Goal: Information Seeking & Learning: Understand process/instructions

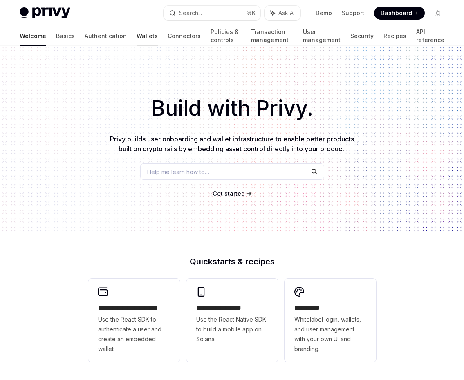
click at [137, 38] on link "Wallets" at bounding box center [147, 36] width 21 height 20
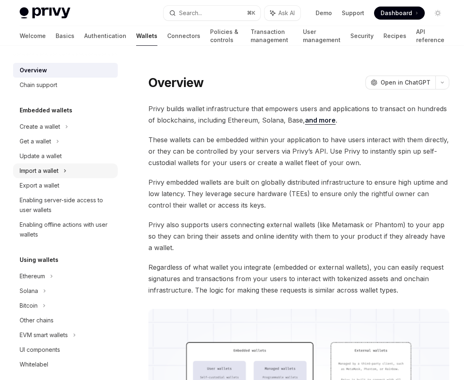
click at [89, 168] on div "Import a wallet" at bounding box center [65, 171] width 105 height 15
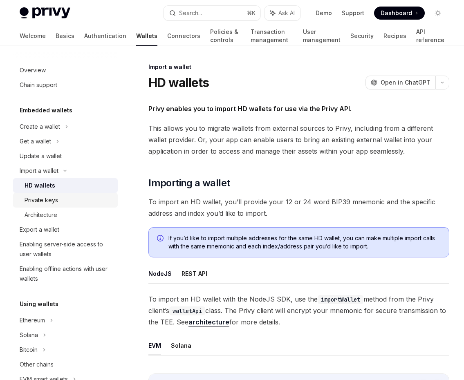
click at [64, 199] on div "Private keys" at bounding box center [69, 201] width 88 height 10
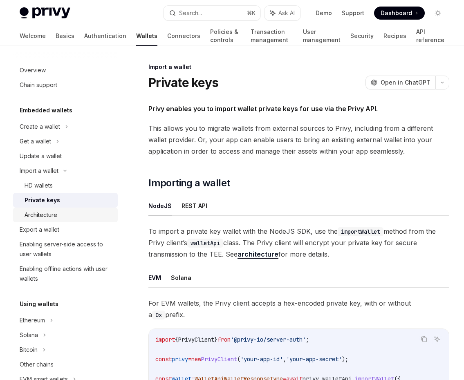
click at [70, 218] on div "Architecture" at bounding box center [69, 215] width 88 height 10
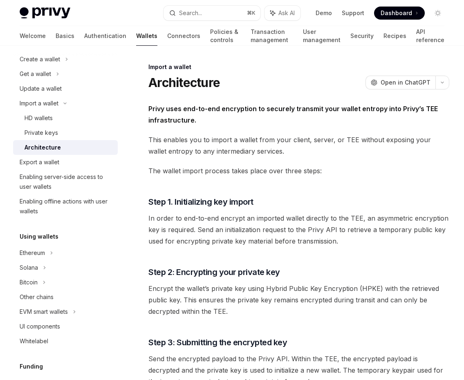
scroll to position [75, 0]
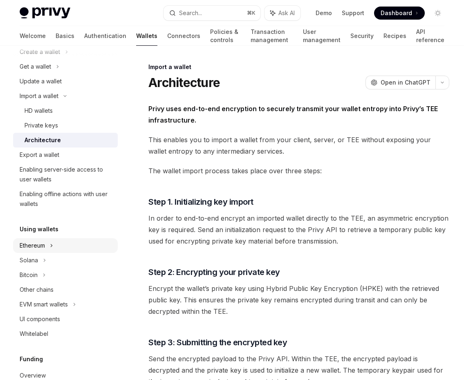
click at [62, 244] on div "Ethereum" at bounding box center [65, 246] width 105 height 15
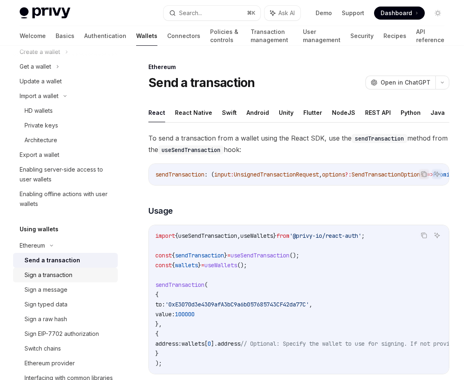
click at [63, 268] on link "Sign a transaction" at bounding box center [65, 275] width 105 height 15
click at [190, 116] on button "React Native" at bounding box center [193, 112] width 37 height 19
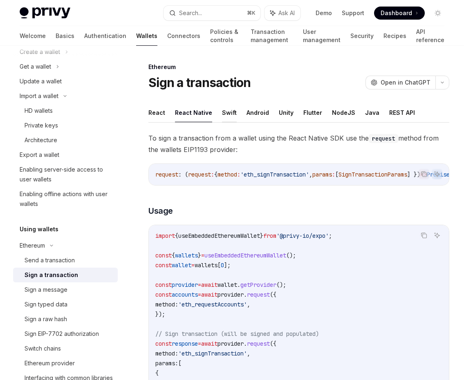
click at [222, 116] on button "Swift" at bounding box center [229, 112] width 15 height 19
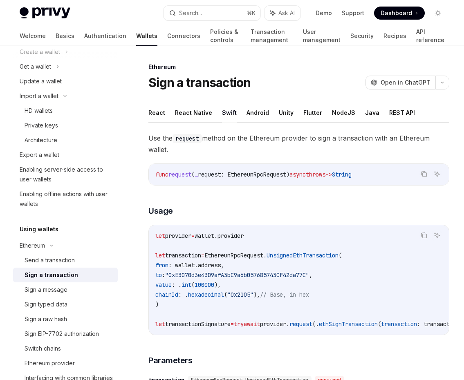
click at [266, 111] on ul "React React Native Swift Android Unity Flutter NodeJS Java REST API" at bounding box center [299, 113] width 301 height 20
click at [333, 111] on button "NodeJS" at bounding box center [343, 112] width 23 height 19
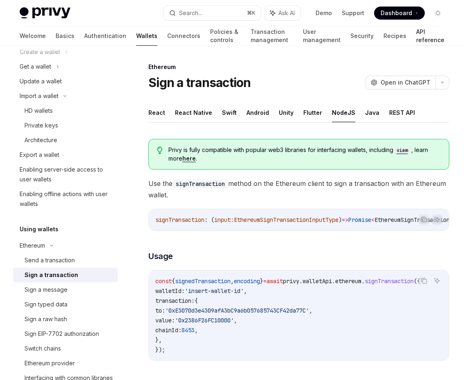
click at [416, 32] on link "API reference" at bounding box center [430, 36] width 28 height 20
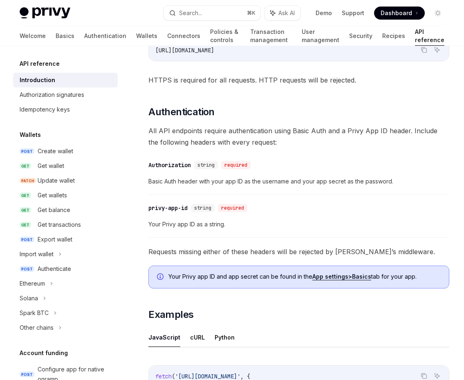
scroll to position [278, 0]
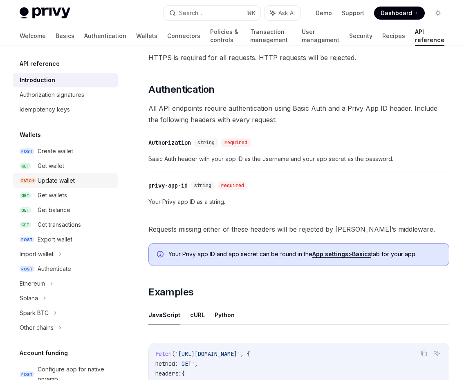
click at [74, 181] on div "Update wallet" at bounding box center [56, 181] width 37 height 10
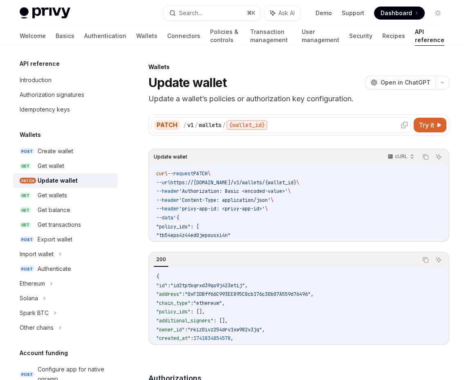
click at [192, 127] on div "v1" at bounding box center [190, 125] width 7 height 8
click at [215, 125] on div "wallets" at bounding box center [210, 125] width 23 height 8
click at [257, 124] on div "{wallet_id}" at bounding box center [247, 125] width 41 height 10
click at [432, 122] on span "Try it" at bounding box center [427, 125] width 16 height 10
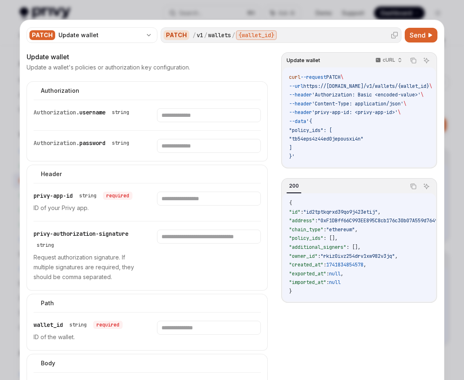
click at [218, 37] on div "wallets" at bounding box center [219, 35] width 23 height 8
click at [99, 40] on div "PATCH Update wallet" at bounding box center [92, 35] width 131 height 16
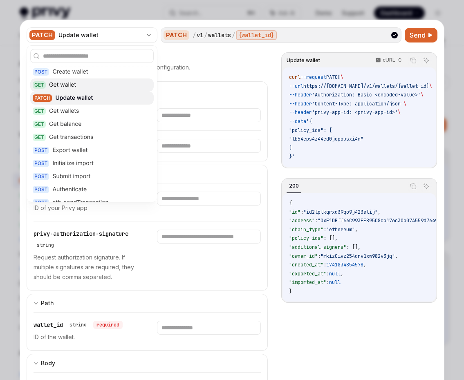
click at [97, 84] on div "GET Get wallet" at bounding box center [92, 85] width 124 height 13
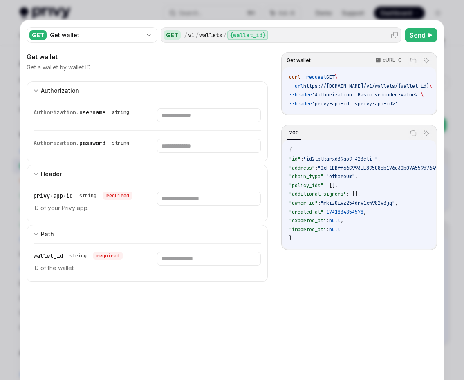
click at [201, 32] on div "wallets" at bounding box center [211, 35] width 23 height 8
click at [382, 5] on div at bounding box center [232, 190] width 464 height 380
type textarea "*"
